Goal: Task Accomplishment & Management: Use online tool/utility

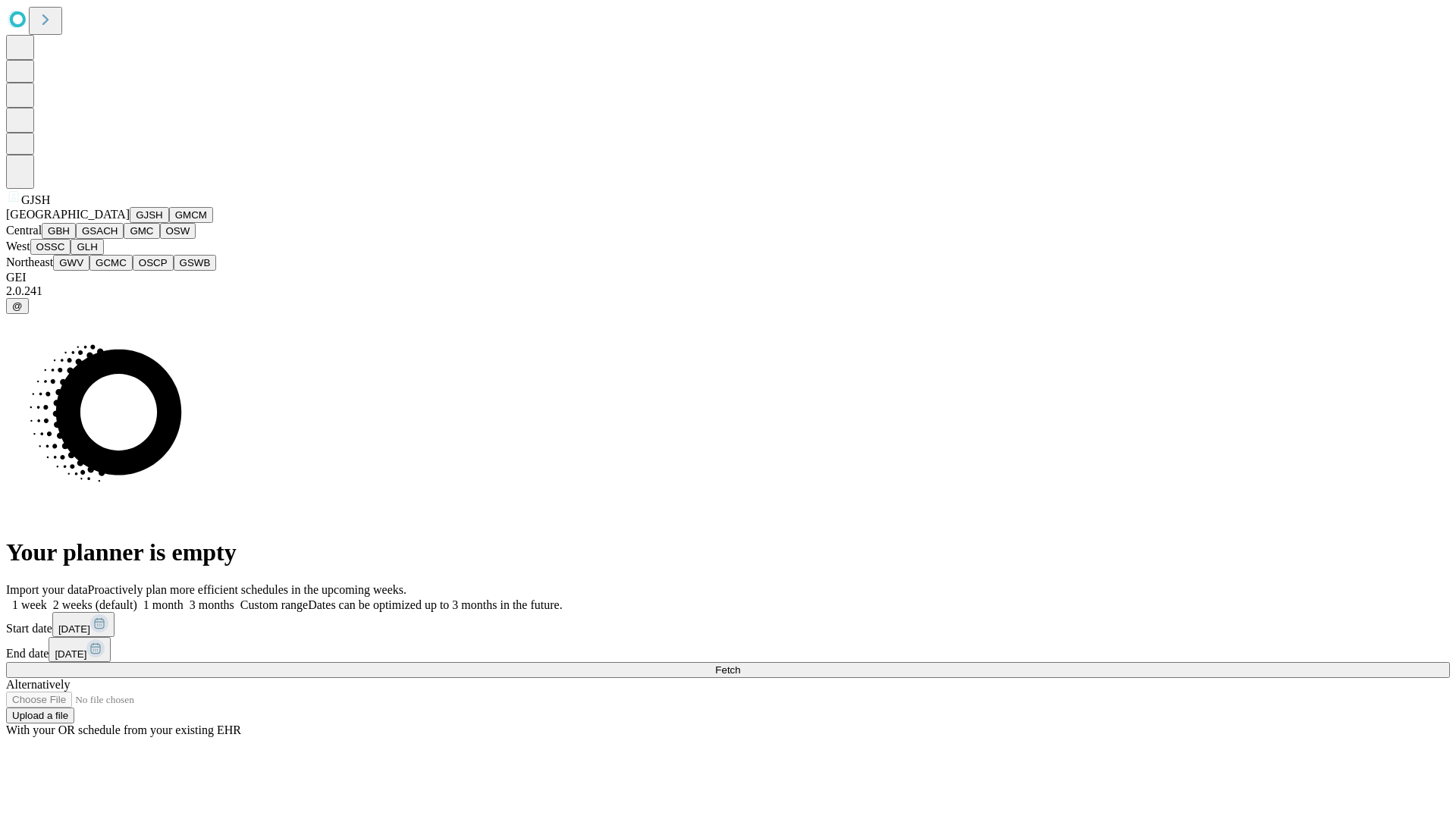
click at [130, 223] on button "GJSH" at bounding box center [149, 215] width 40 height 16
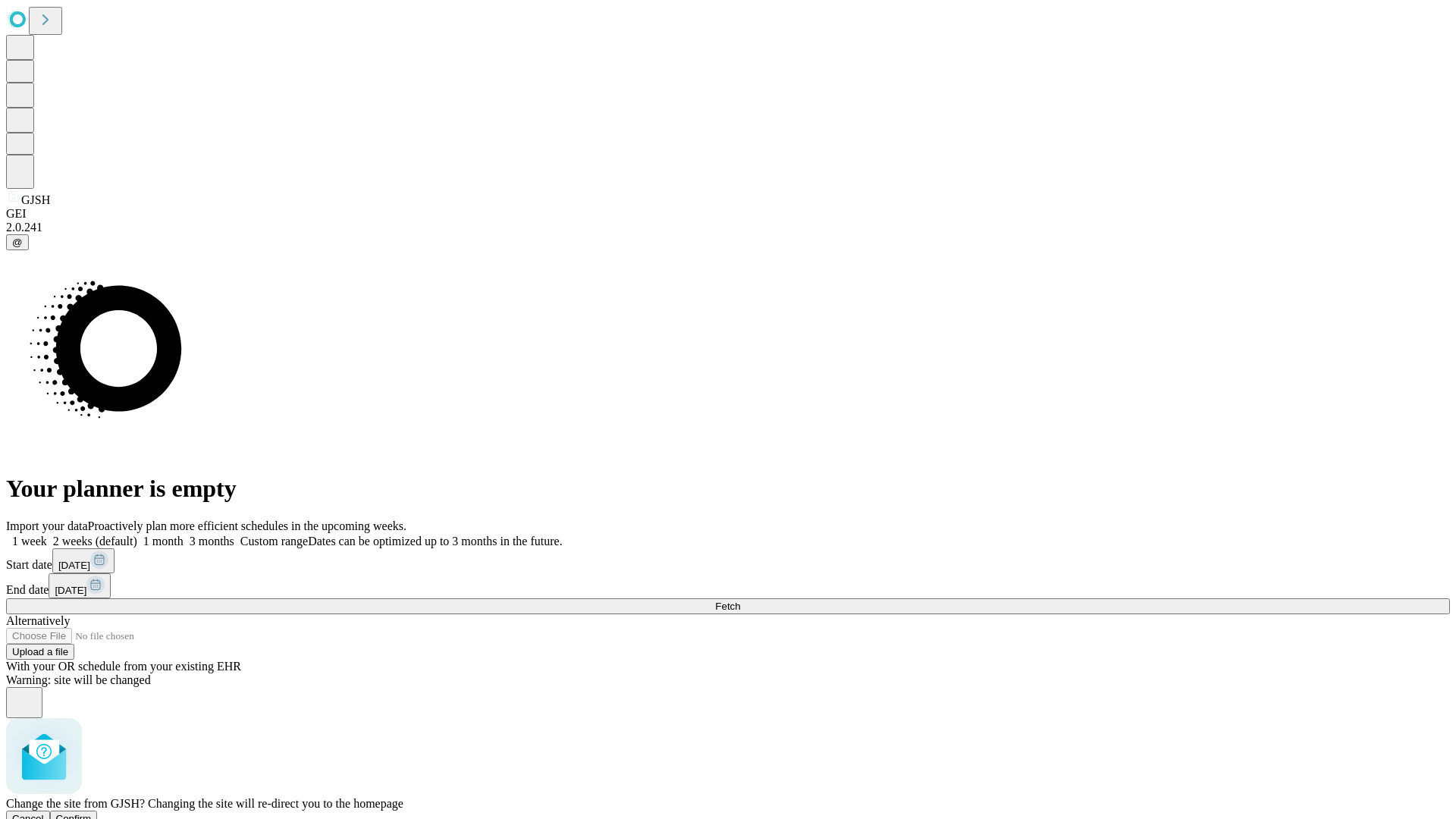
click at [92, 813] on span "Confirm" at bounding box center [74, 818] width 36 height 12
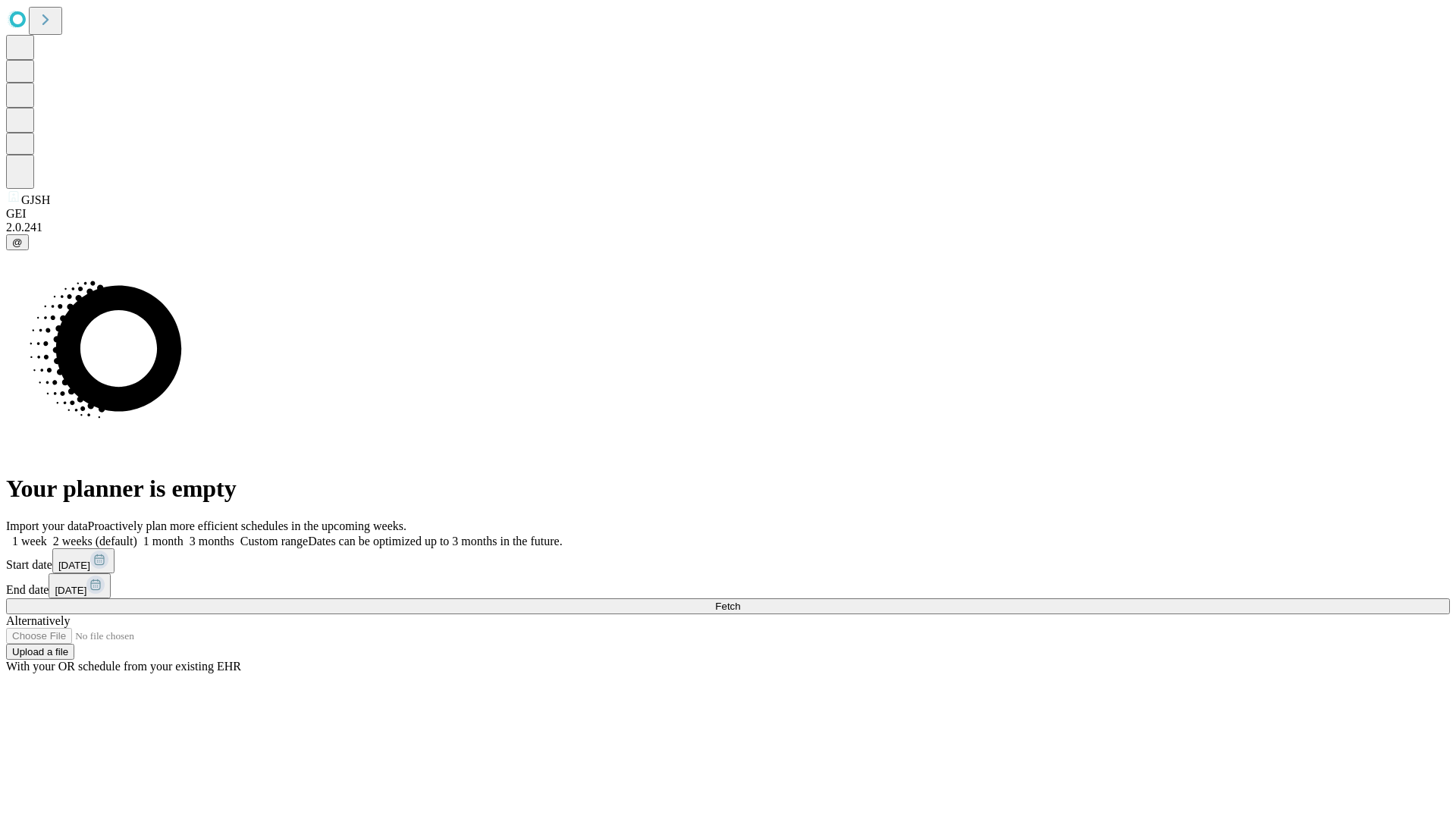
click at [47, 535] on label "1 week" at bounding box center [27, 541] width 41 height 13
click at [740, 600] on span "Fetch" at bounding box center [728, 606] width 25 height 12
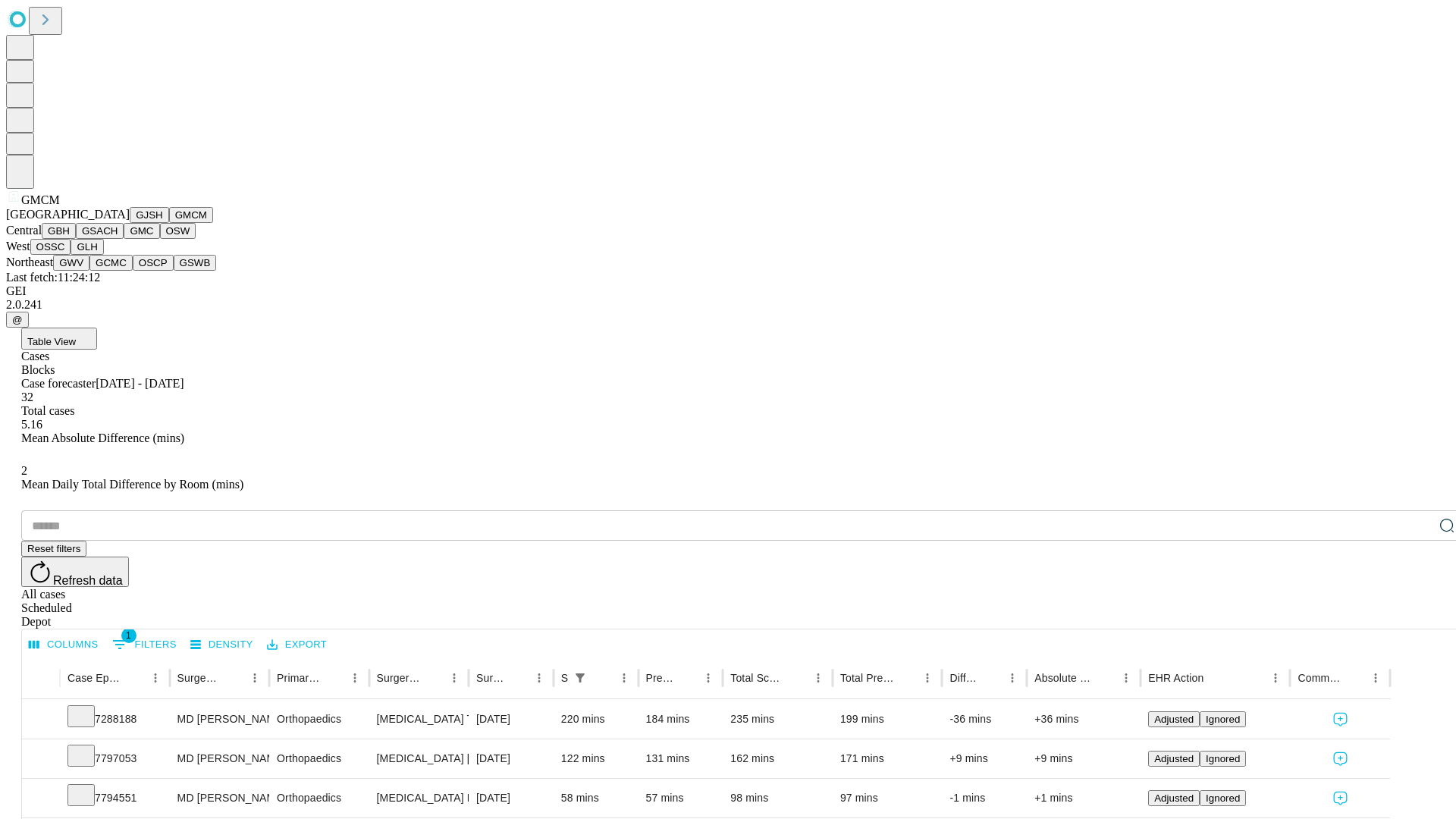
click at [76, 239] on button "GBH" at bounding box center [59, 231] width 34 height 16
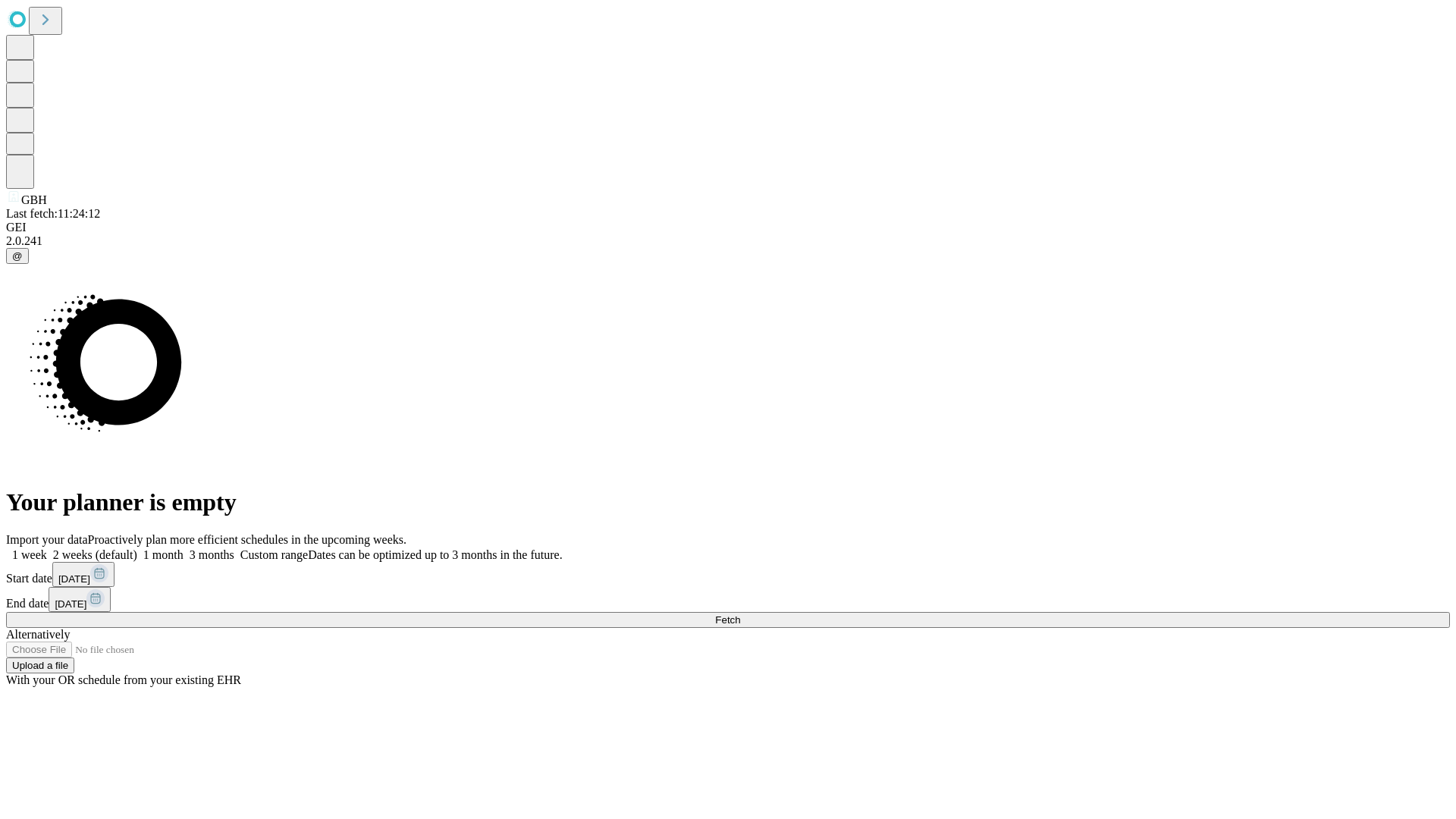
click at [47, 548] on label "1 week" at bounding box center [27, 554] width 41 height 13
click at [740, 614] on span "Fetch" at bounding box center [728, 620] width 25 height 12
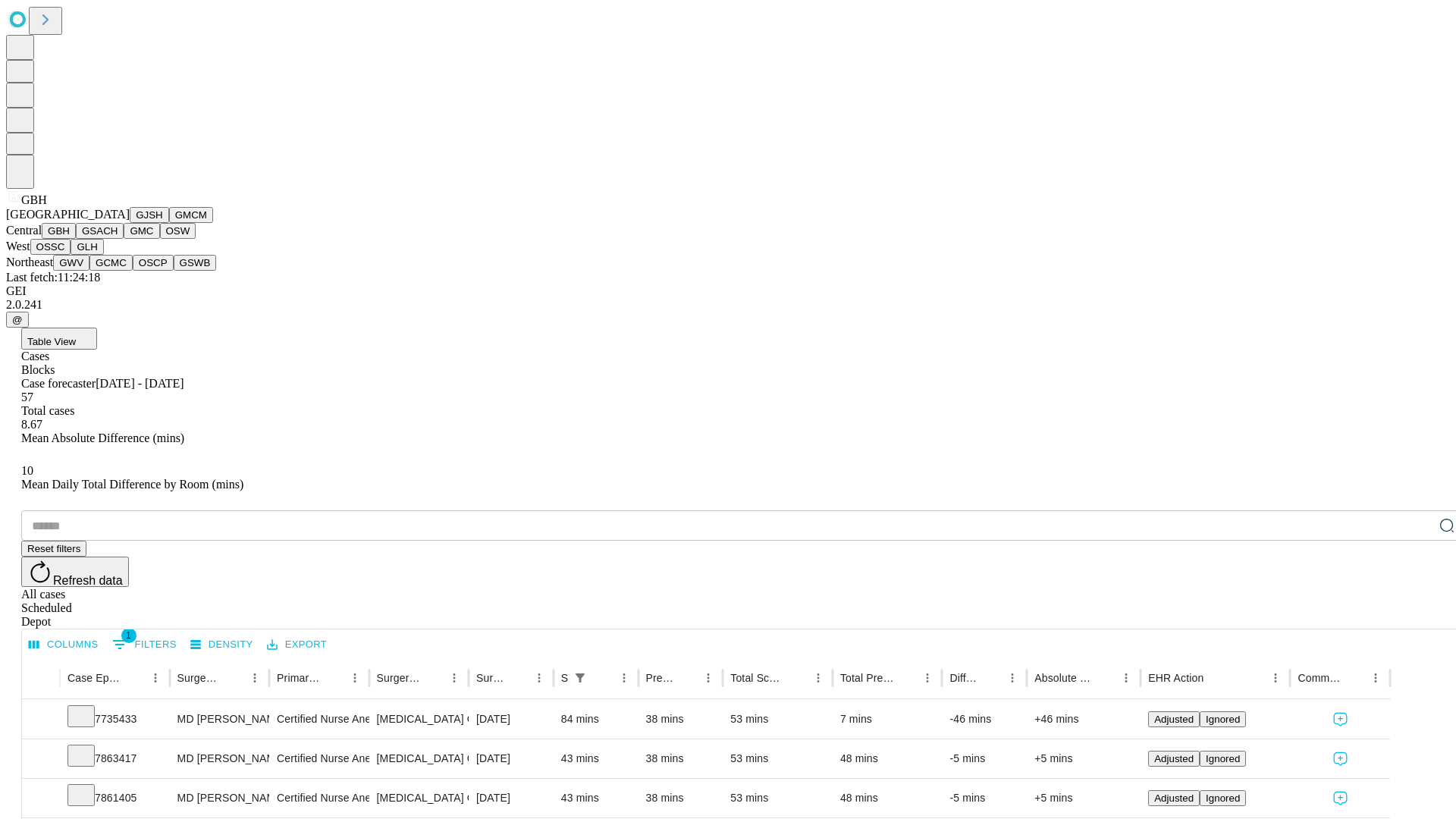
click at [118, 239] on button "GSACH" at bounding box center [99, 231] width 48 height 16
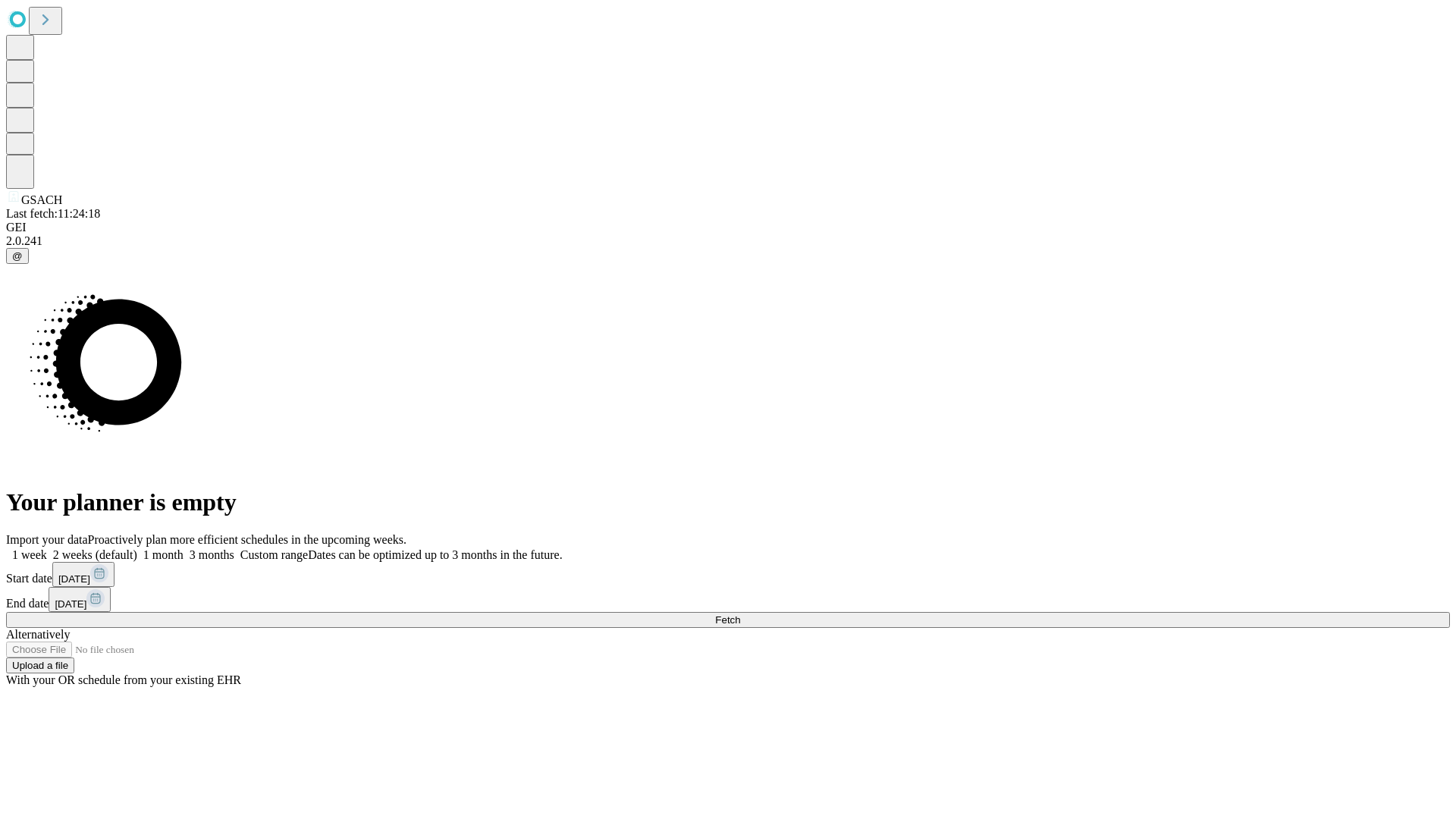
click at [47, 548] on label "1 week" at bounding box center [27, 554] width 41 height 13
click at [740, 614] on span "Fetch" at bounding box center [728, 620] width 25 height 12
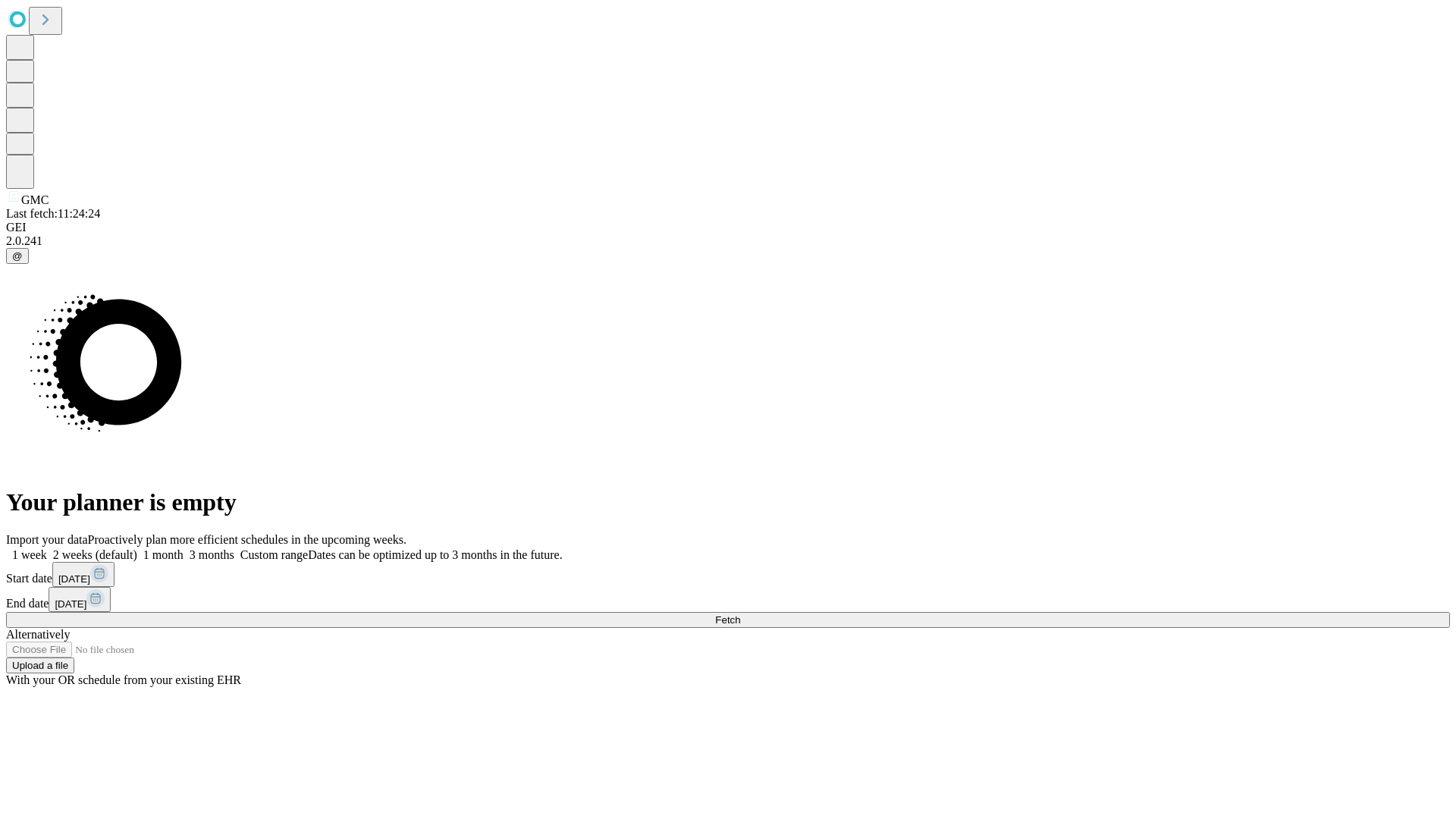
click at [47, 548] on label "1 week" at bounding box center [27, 554] width 41 height 13
click at [740, 614] on span "Fetch" at bounding box center [728, 620] width 25 height 12
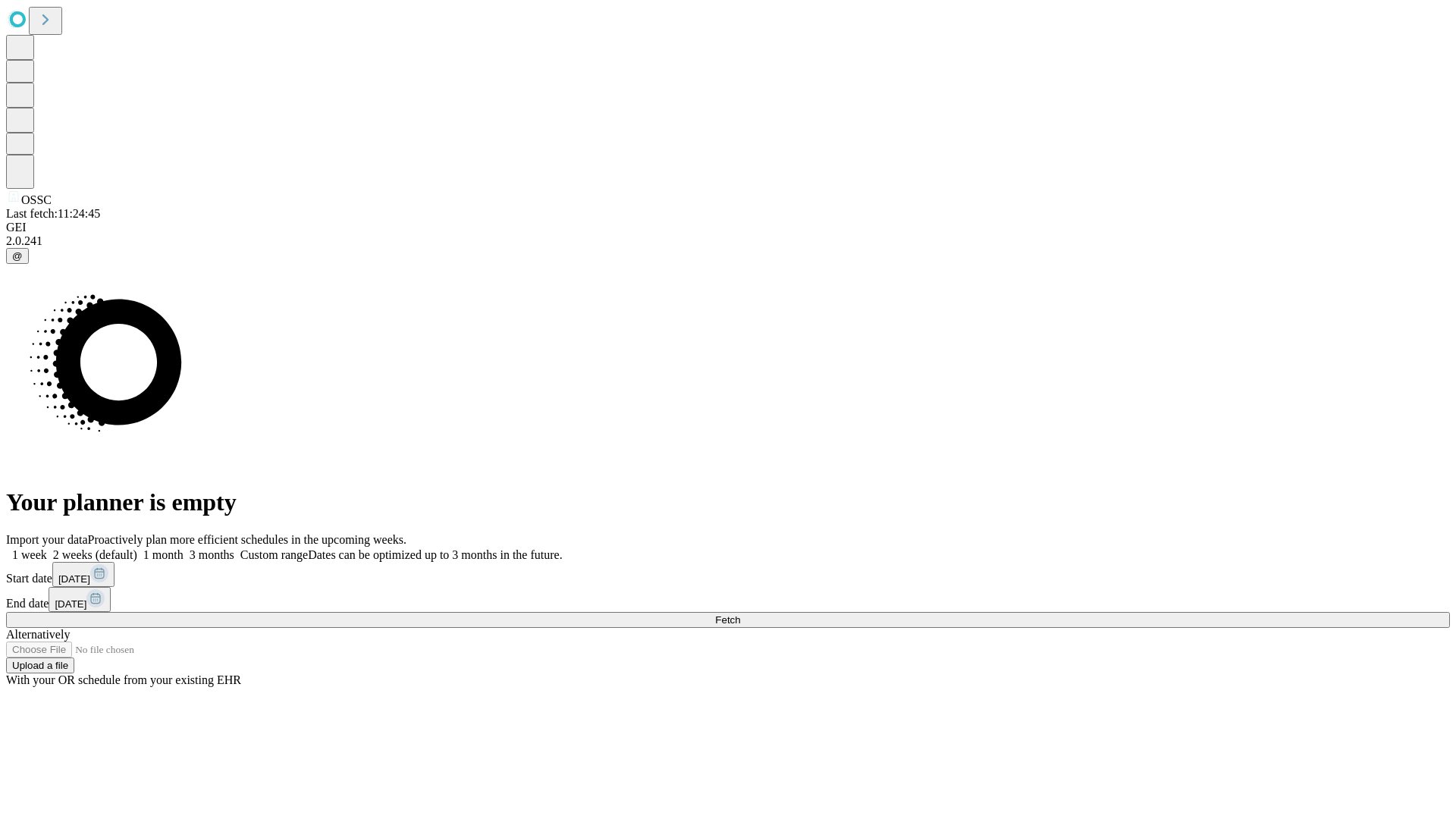
click at [47, 548] on label "1 week" at bounding box center [27, 554] width 41 height 13
click at [740, 614] on span "Fetch" at bounding box center [728, 620] width 25 height 12
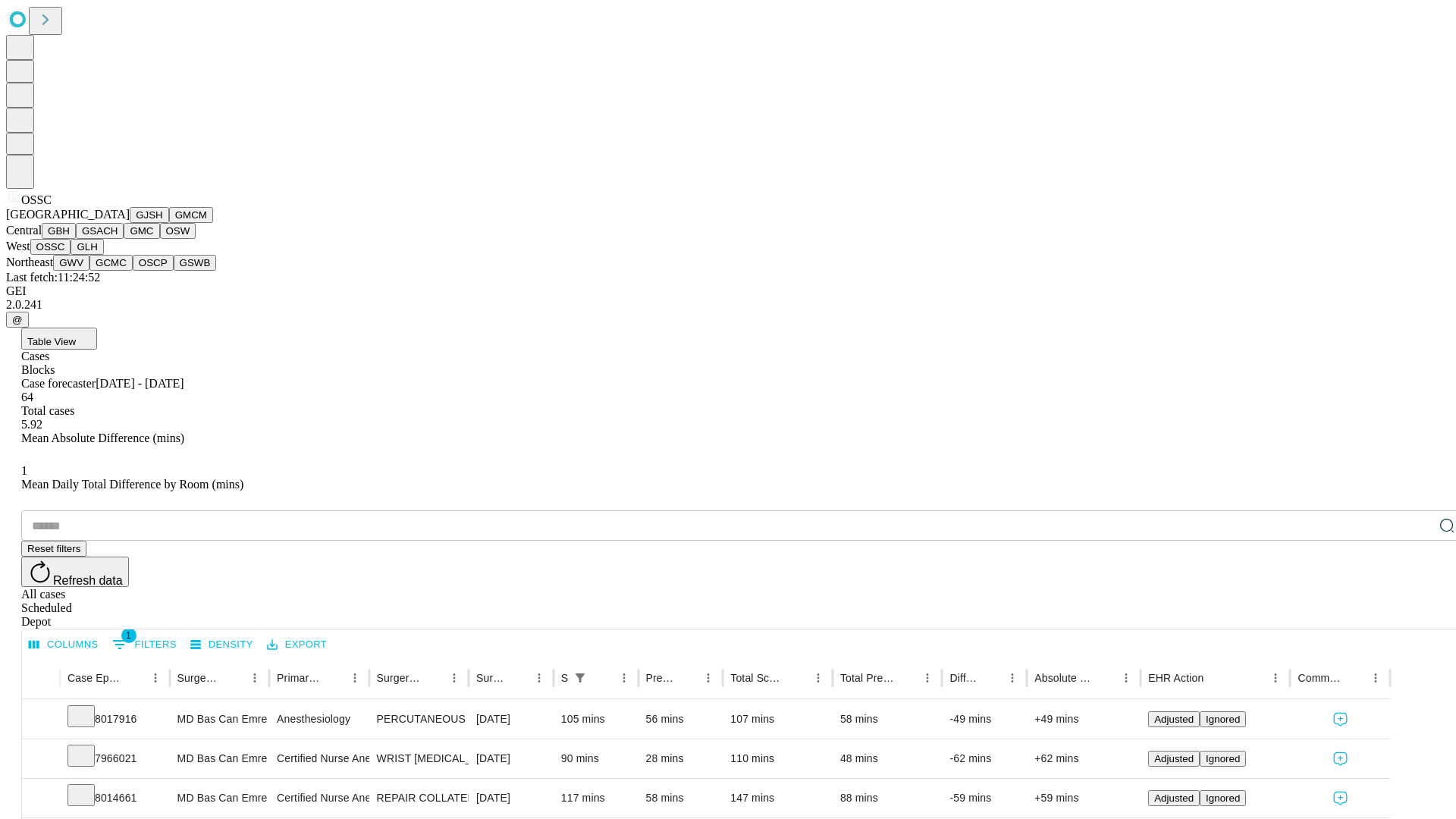
click at [103, 255] on button "GLH" at bounding box center [87, 247] width 33 height 16
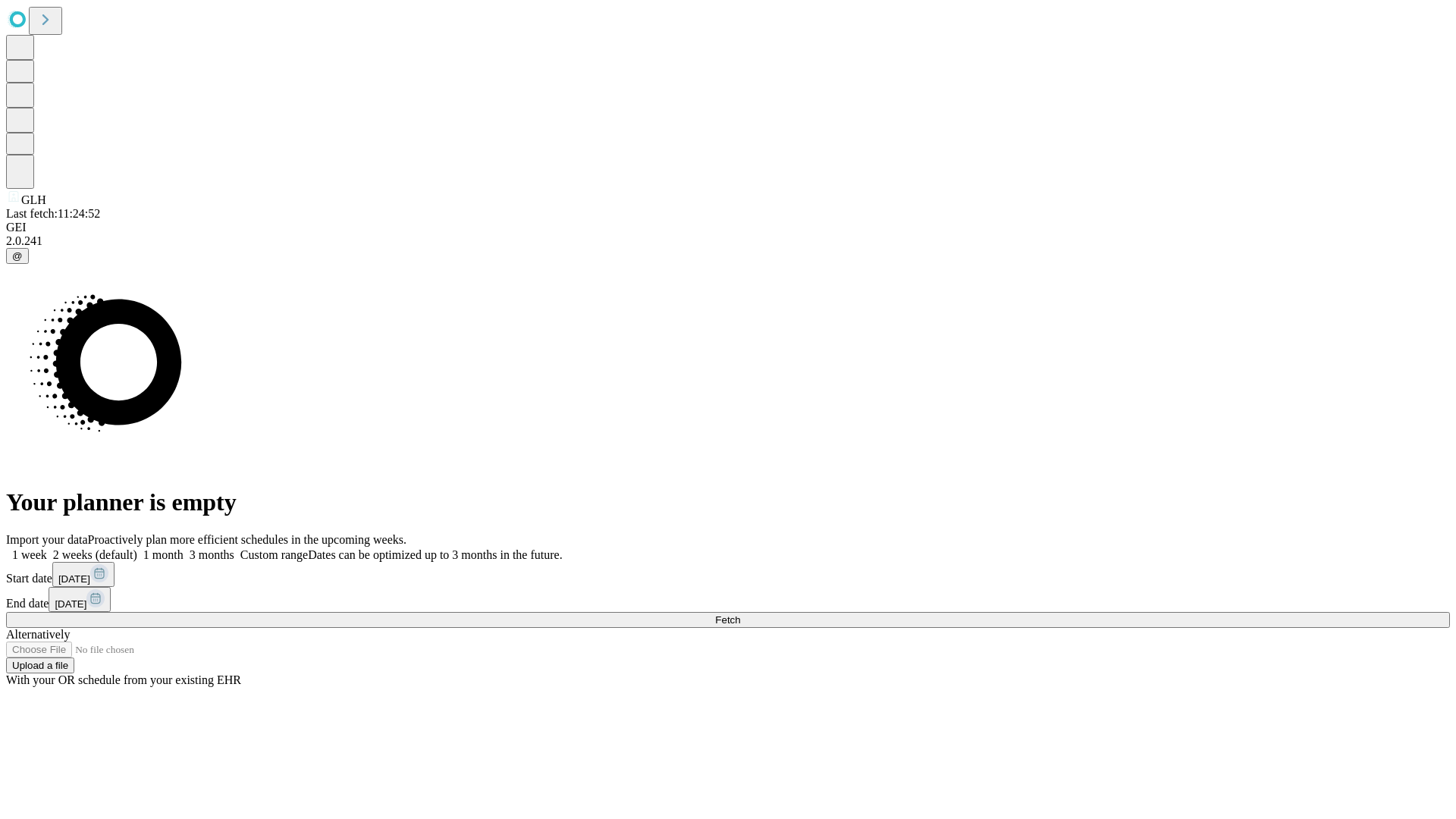
click at [47, 548] on label "1 week" at bounding box center [27, 554] width 41 height 13
click at [740, 614] on span "Fetch" at bounding box center [728, 620] width 25 height 12
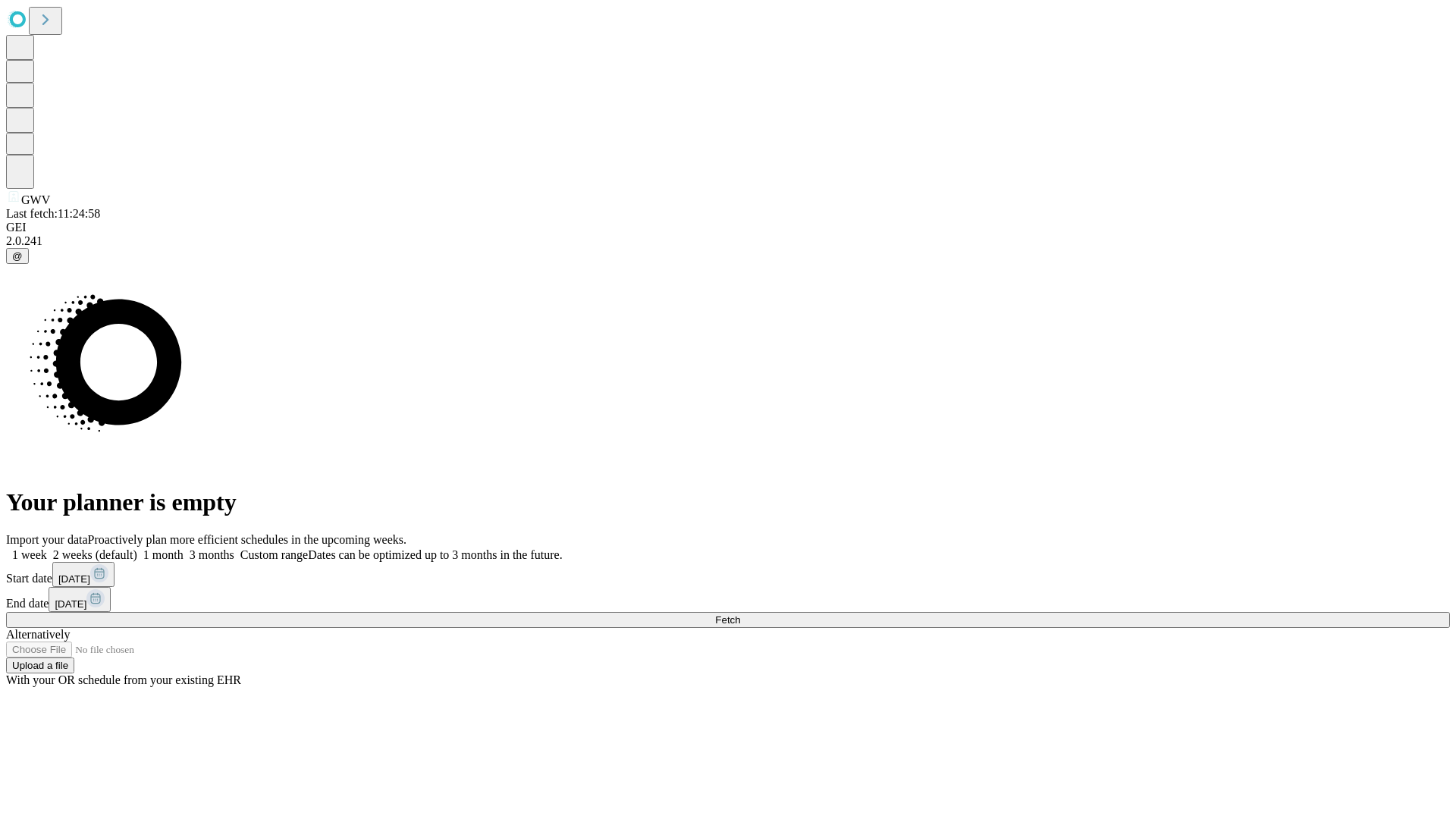
click at [47, 548] on label "1 week" at bounding box center [27, 554] width 41 height 13
click at [740, 614] on span "Fetch" at bounding box center [728, 620] width 25 height 12
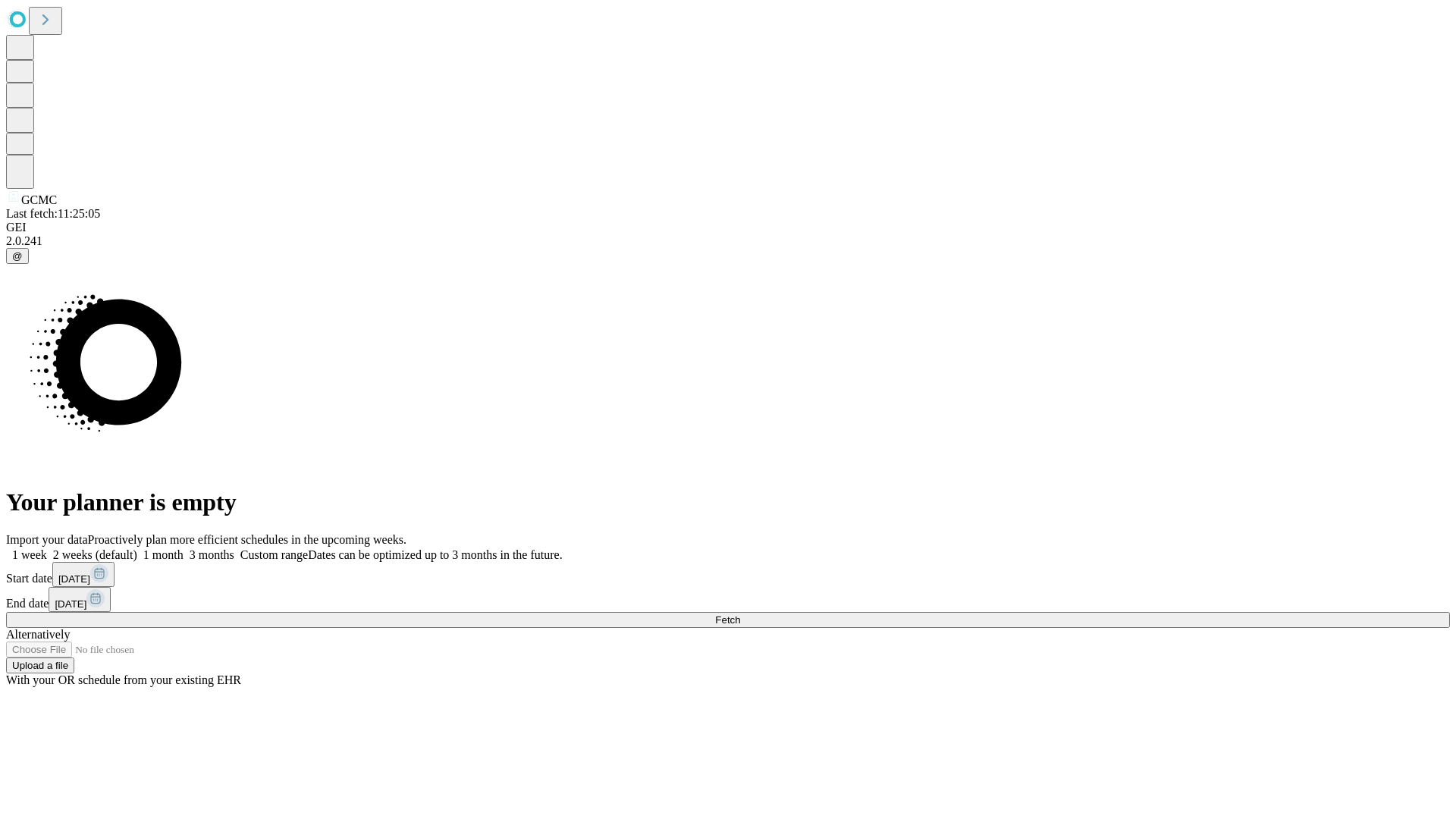
click at [740, 614] on span "Fetch" at bounding box center [728, 620] width 25 height 12
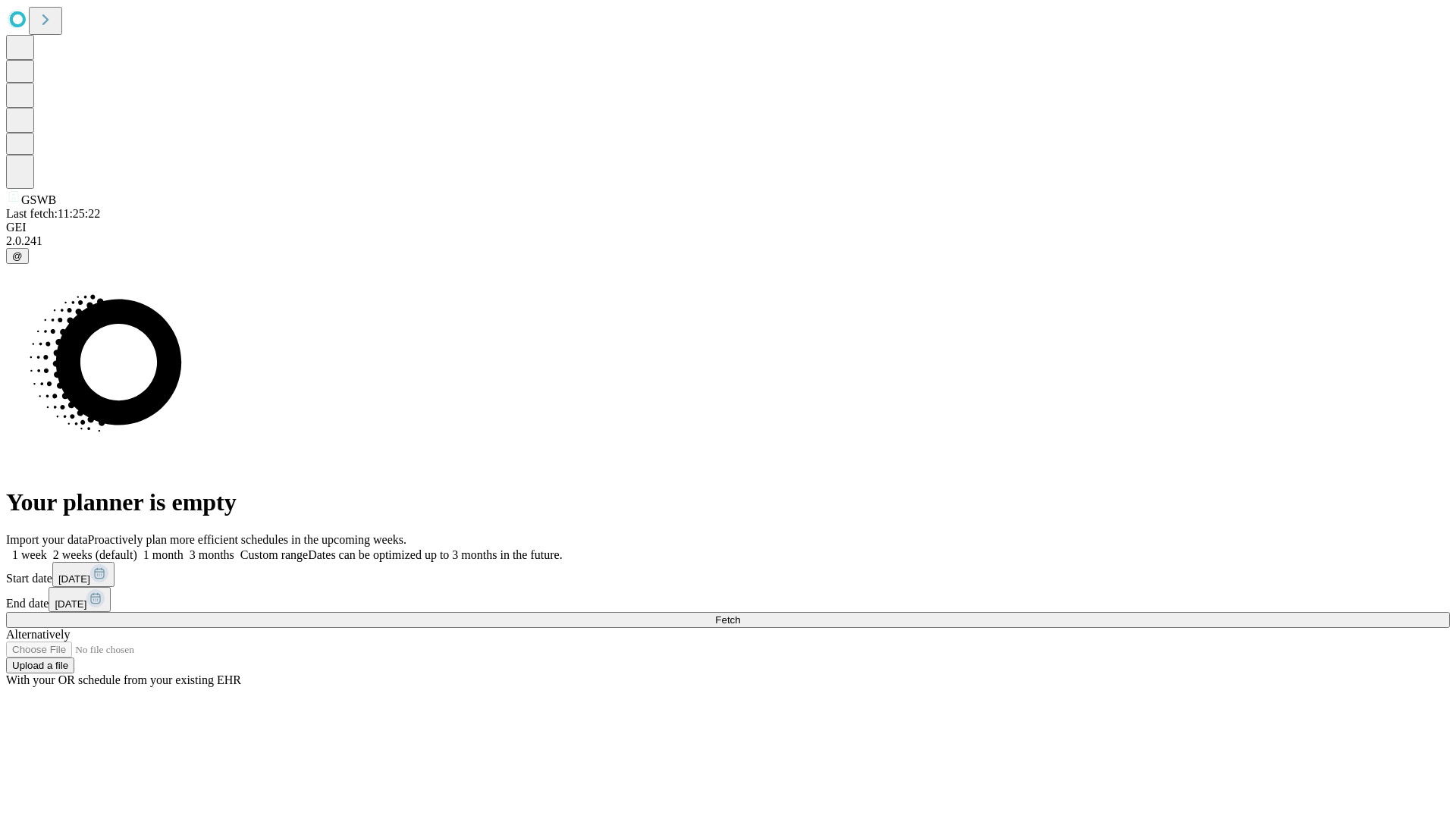
click at [740, 614] on span "Fetch" at bounding box center [728, 620] width 25 height 12
